Goal: Task Accomplishment & Management: Complete application form

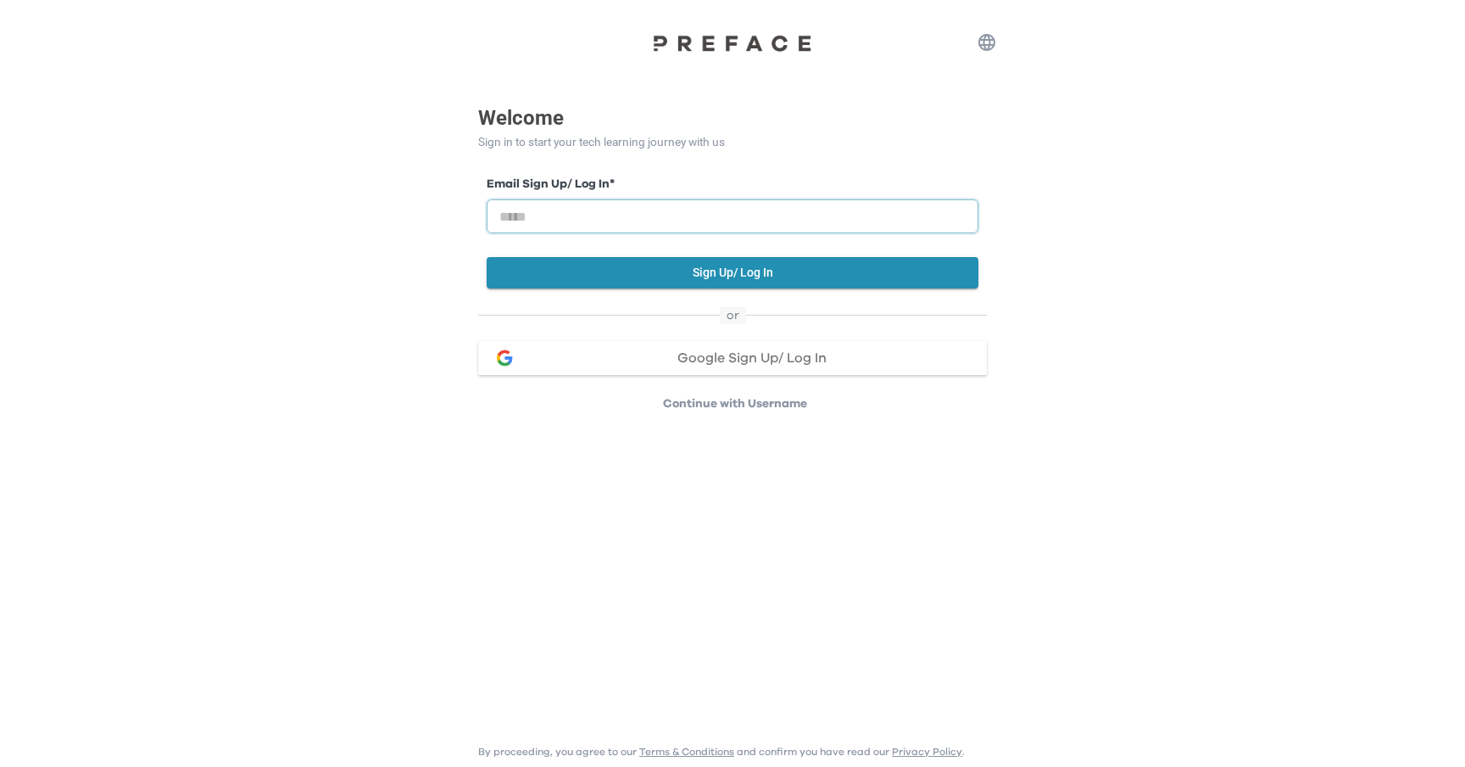
click at [583, 220] on input "email" at bounding box center [733, 216] width 492 height 34
click at [716, 397] on p "Continue with Username" at bounding box center [735, 403] width 504 height 17
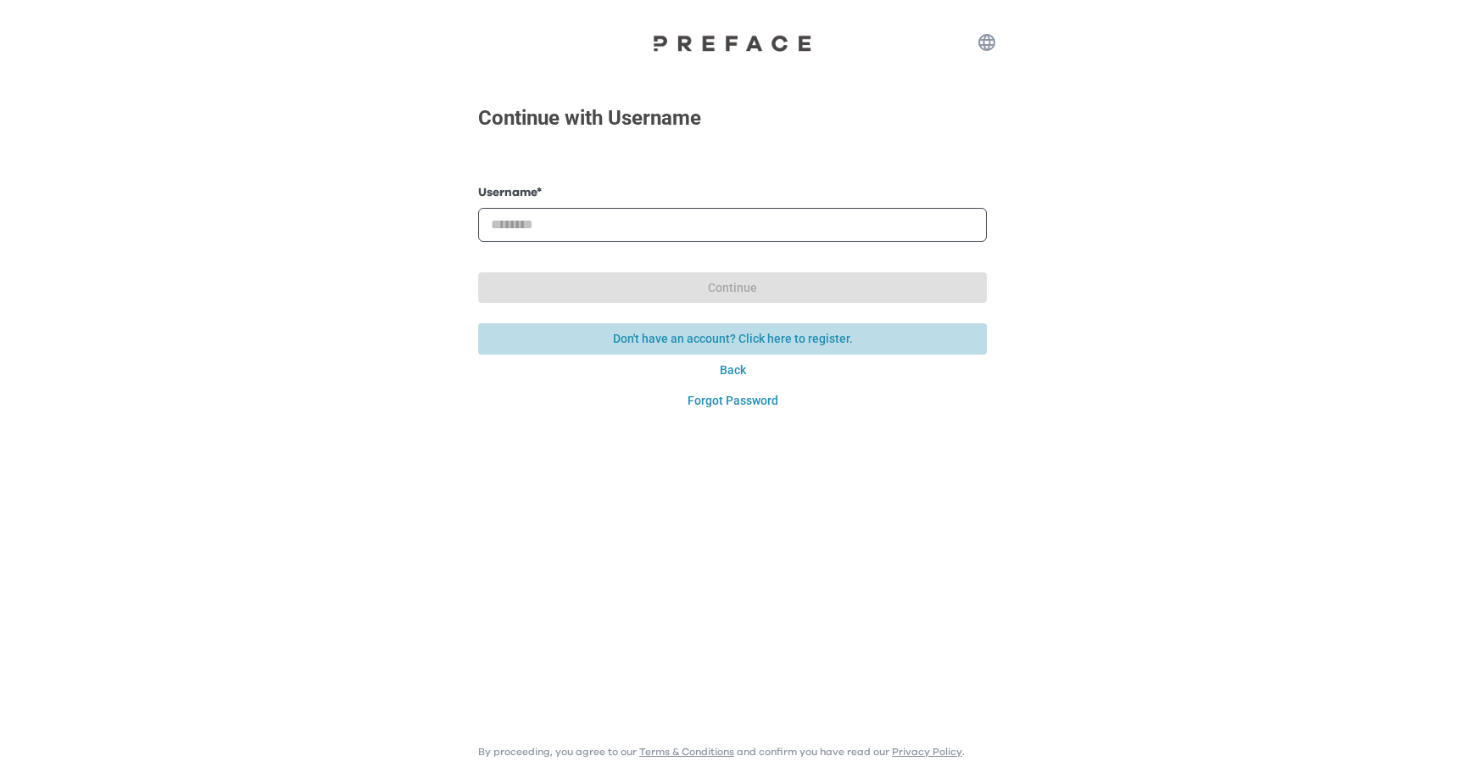
click at [745, 342] on button "Don't have an account? Click here to register." at bounding box center [732, 338] width 509 height 31
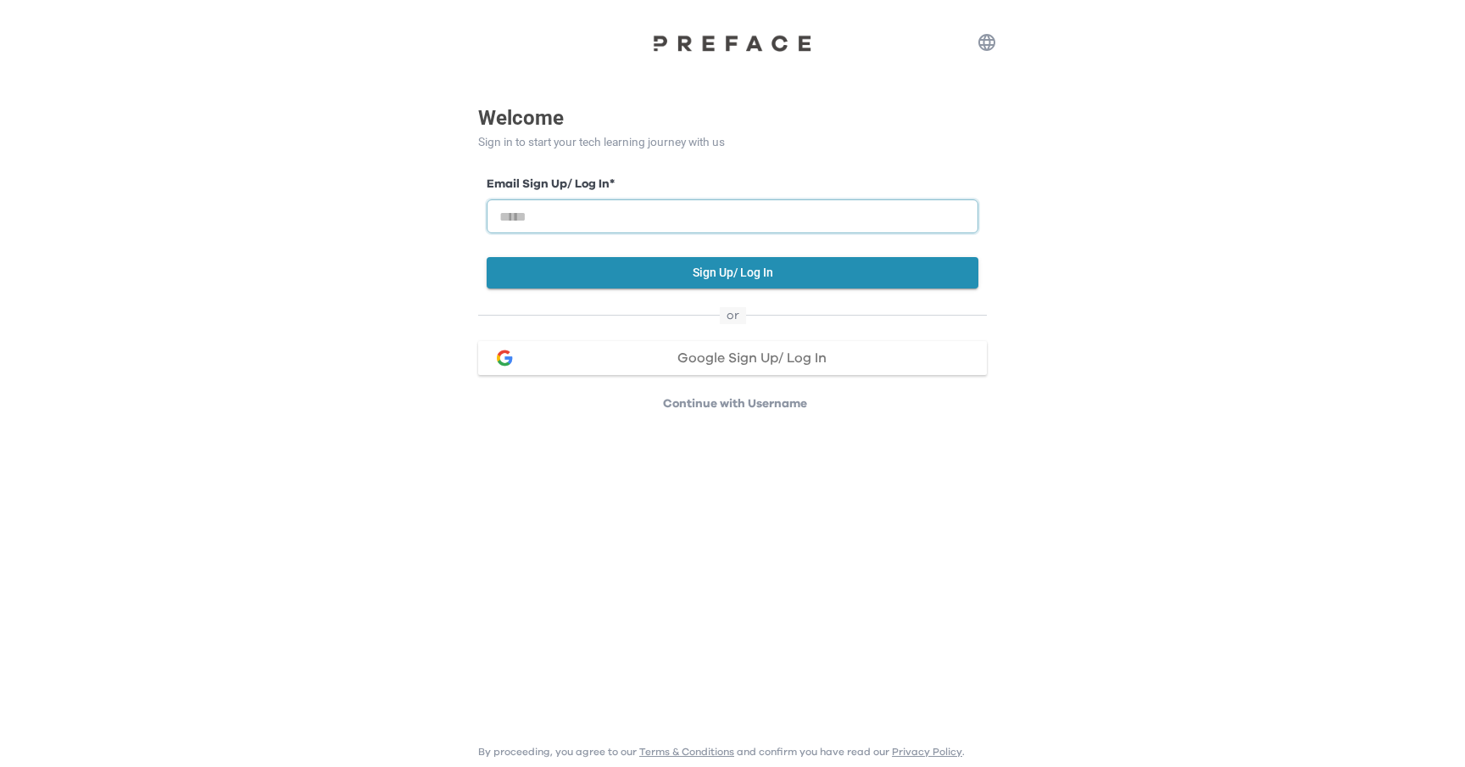
click at [613, 223] on input "email" at bounding box center [733, 216] width 492 height 34
